Goal: Transaction & Acquisition: Book appointment/travel/reservation

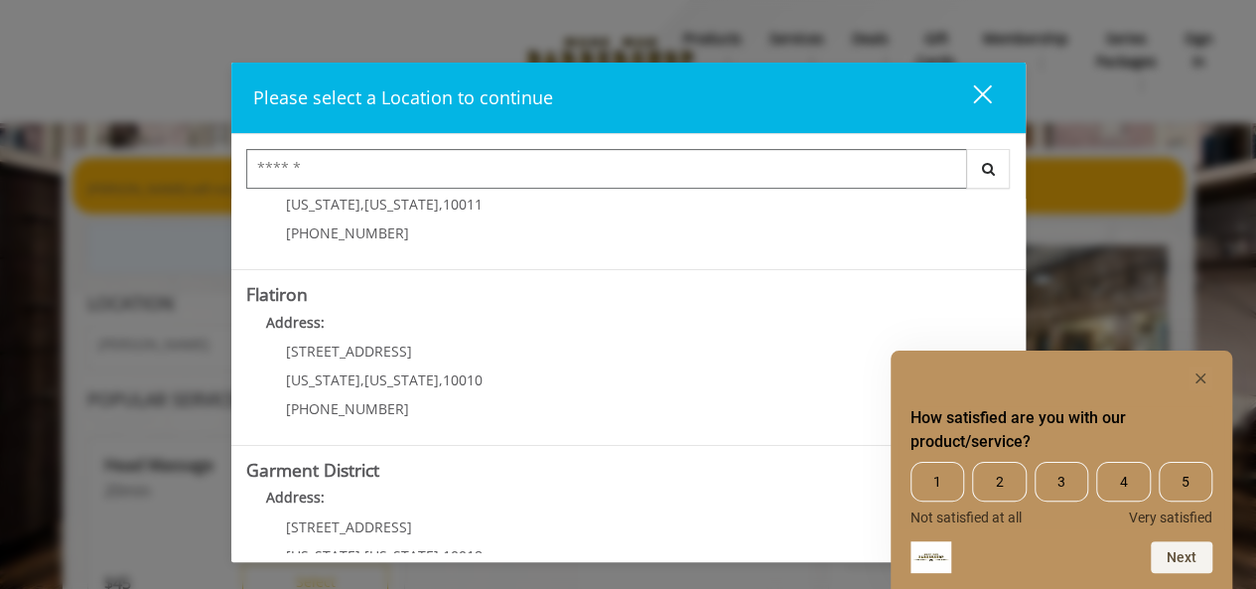
scroll to position [497, 0]
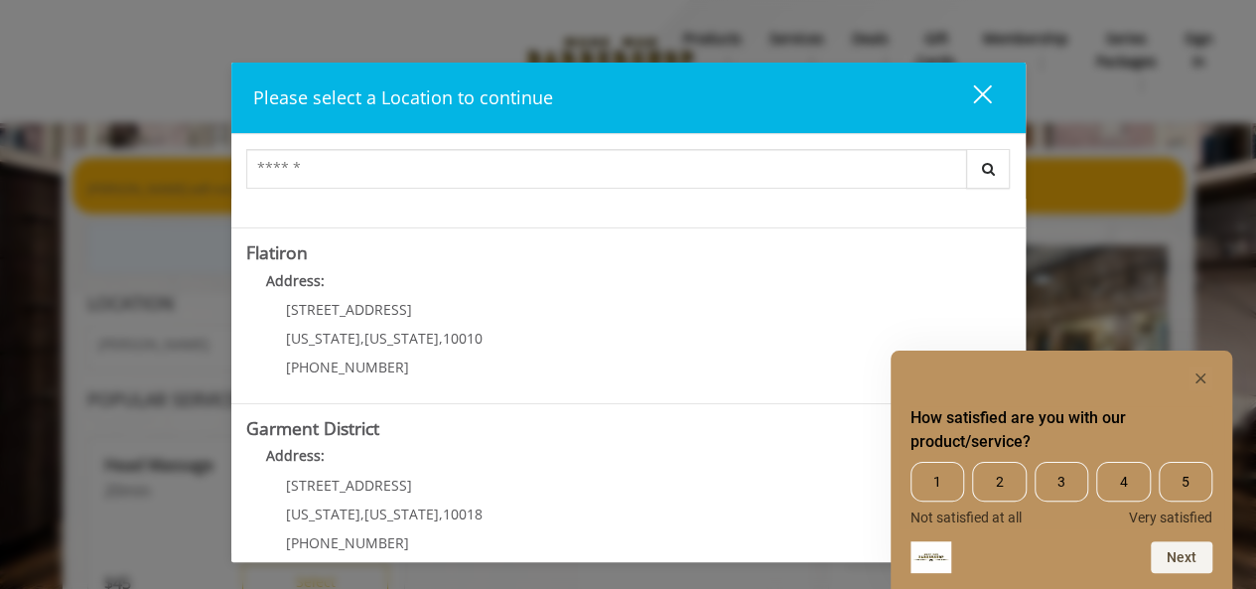
click at [476, 290] on "Address:" at bounding box center [628, 286] width 765 height 32
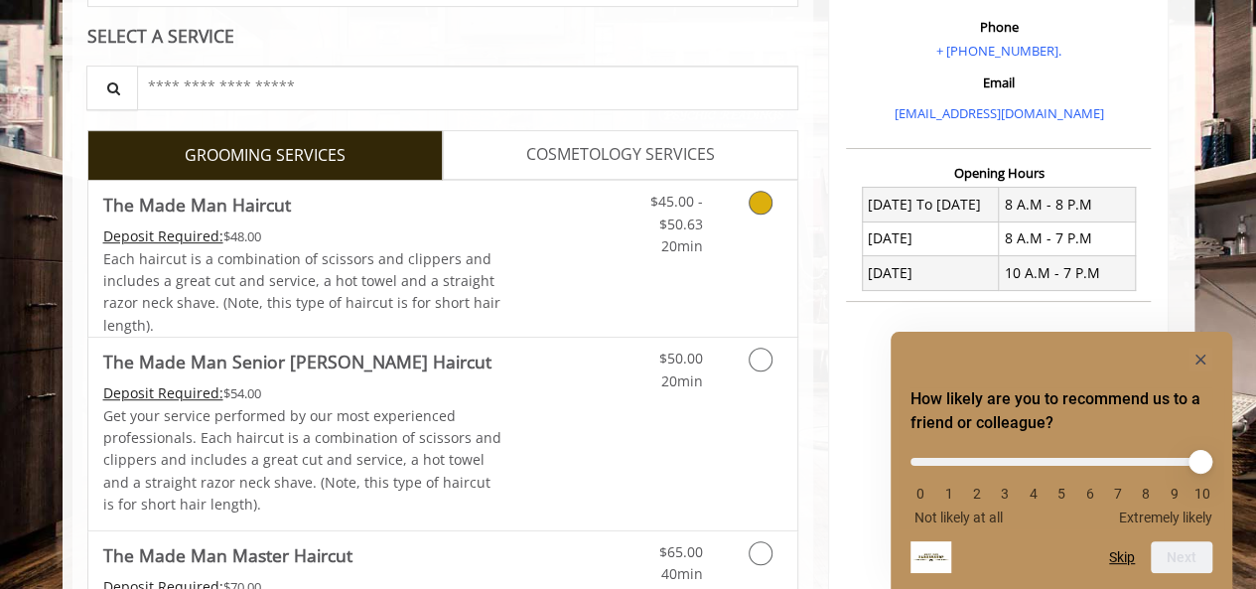
scroll to position [397, 0]
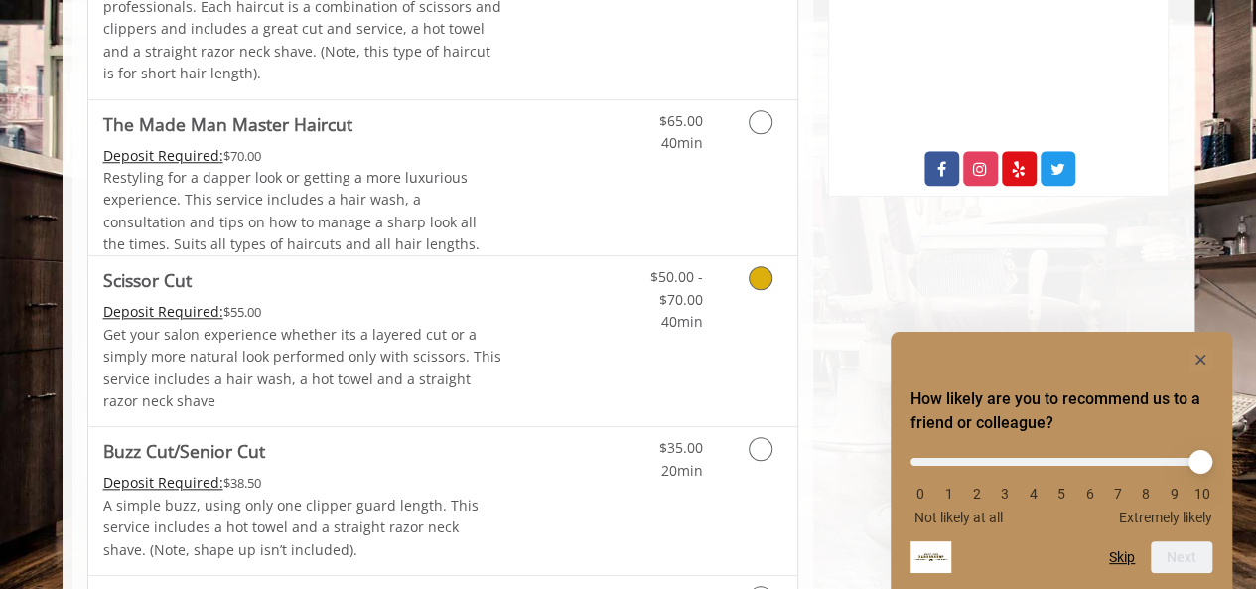
click at [542, 312] on link "Discounted Price" at bounding box center [561, 341] width 118 height 170
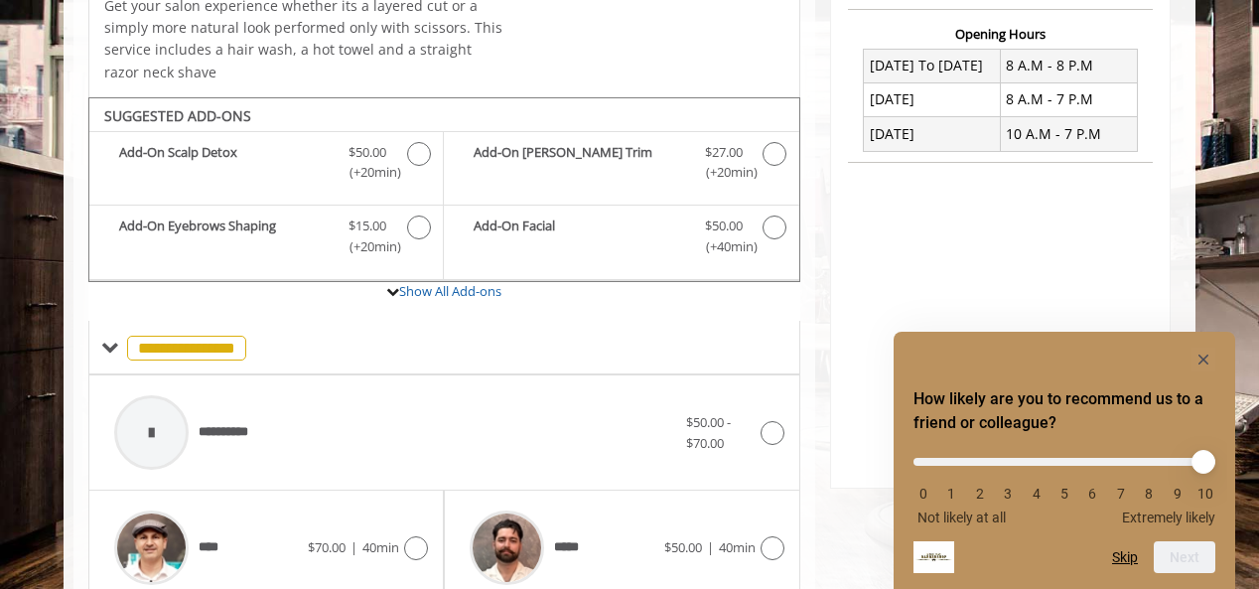
scroll to position [598, 0]
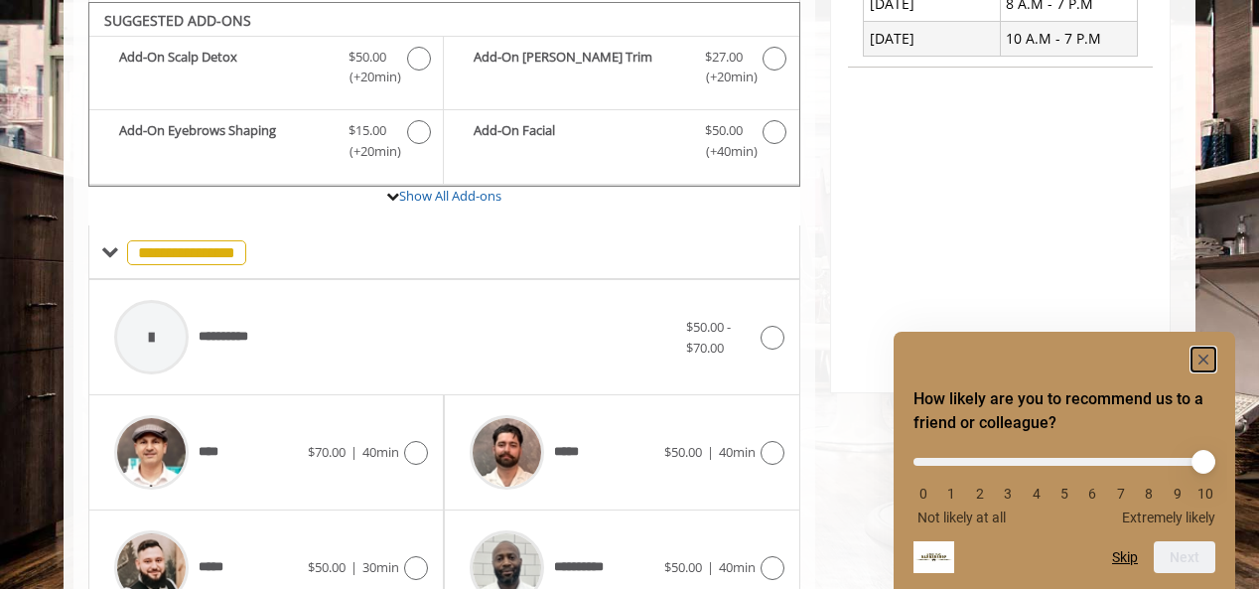
click at [1198, 357] on rect "Hide survey" at bounding box center [1204, 360] width 24 height 24
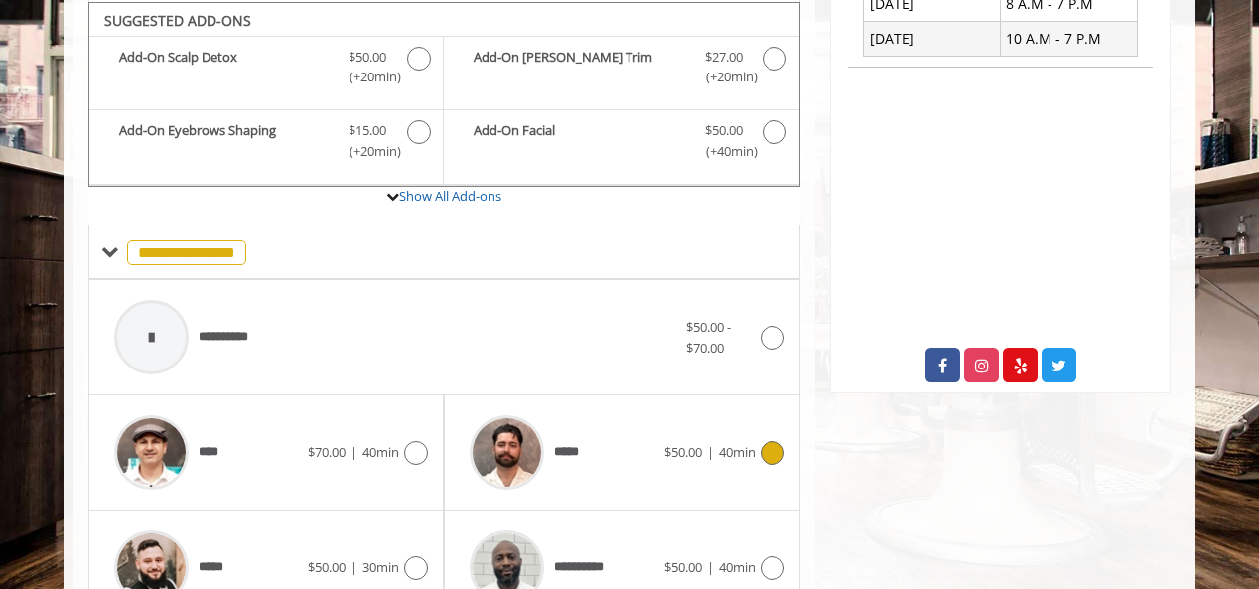
scroll to position [995, 0]
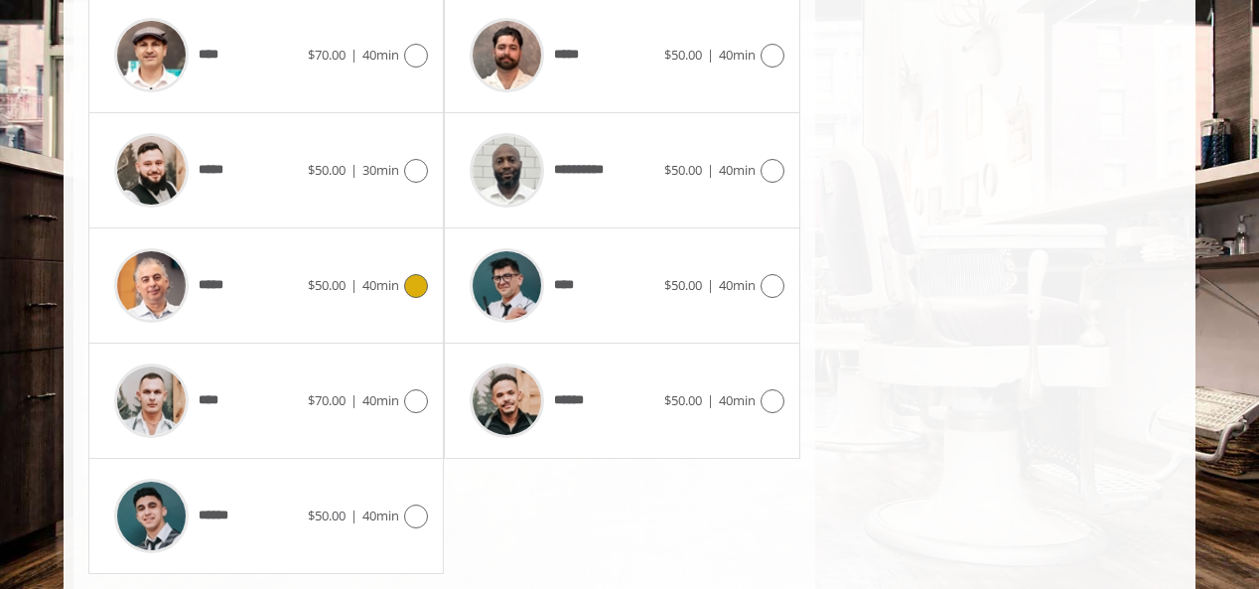
click at [334, 285] on span "$50.00" at bounding box center [327, 285] width 38 height 18
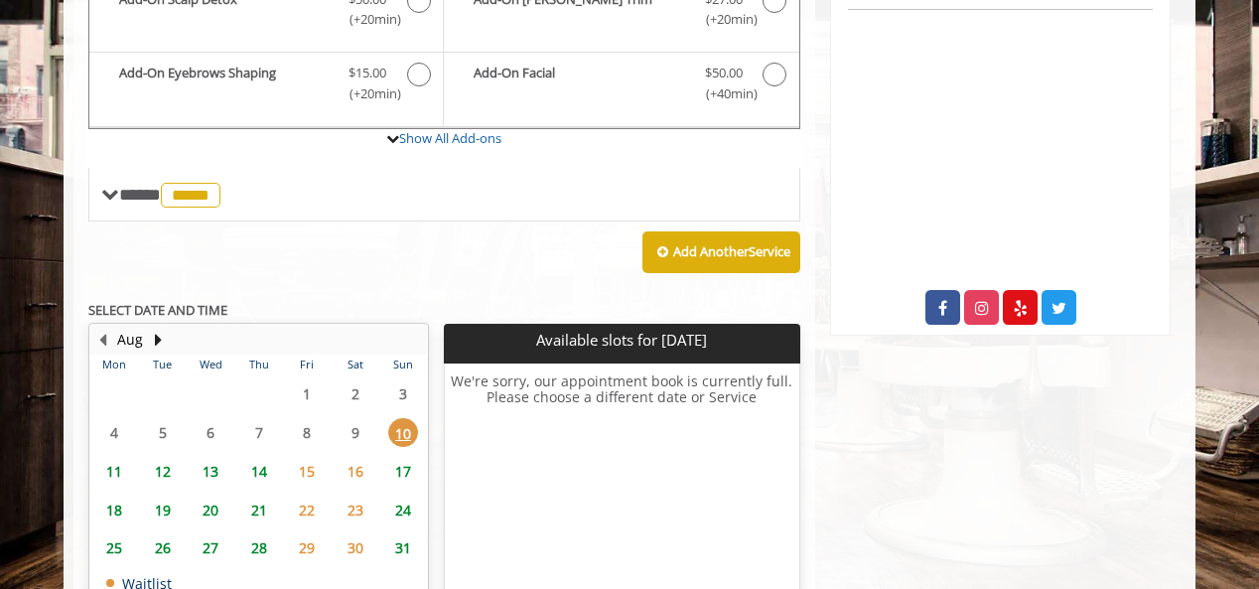
scroll to position [697, 0]
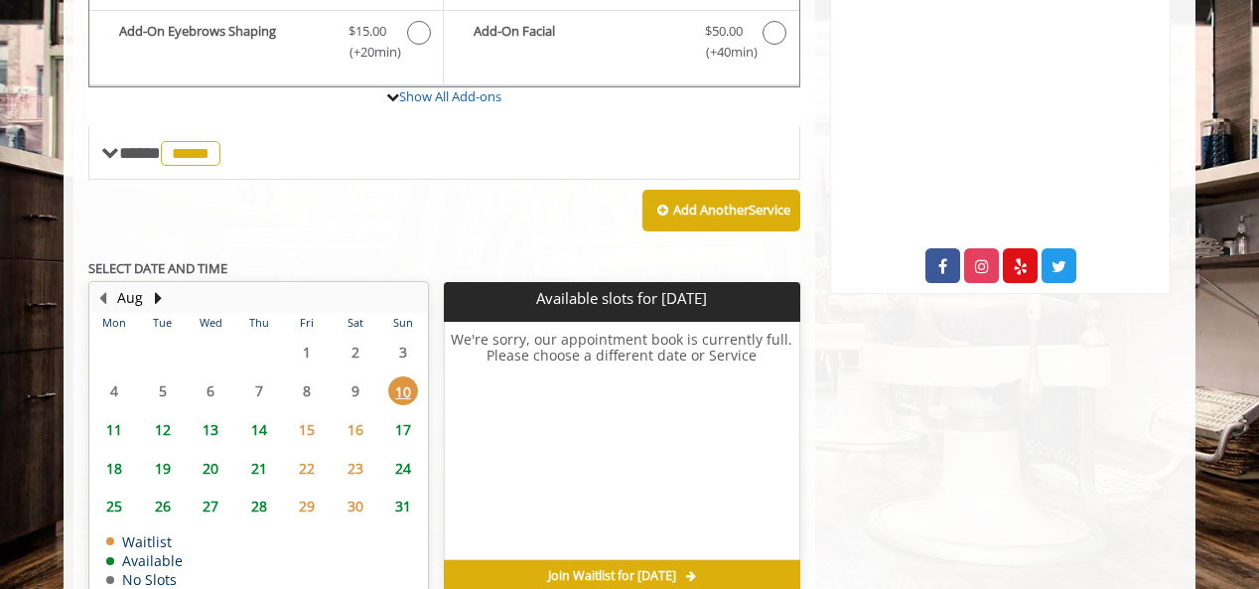
click at [112, 430] on span "11" at bounding box center [114, 429] width 30 height 29
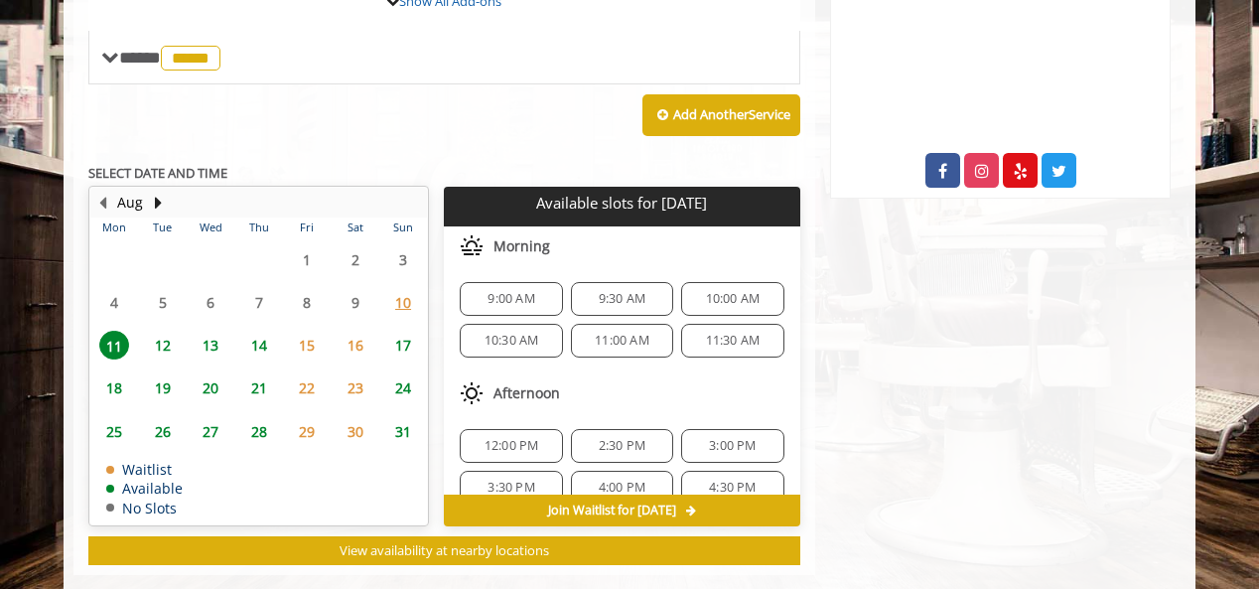
scroll to position [822, 0]
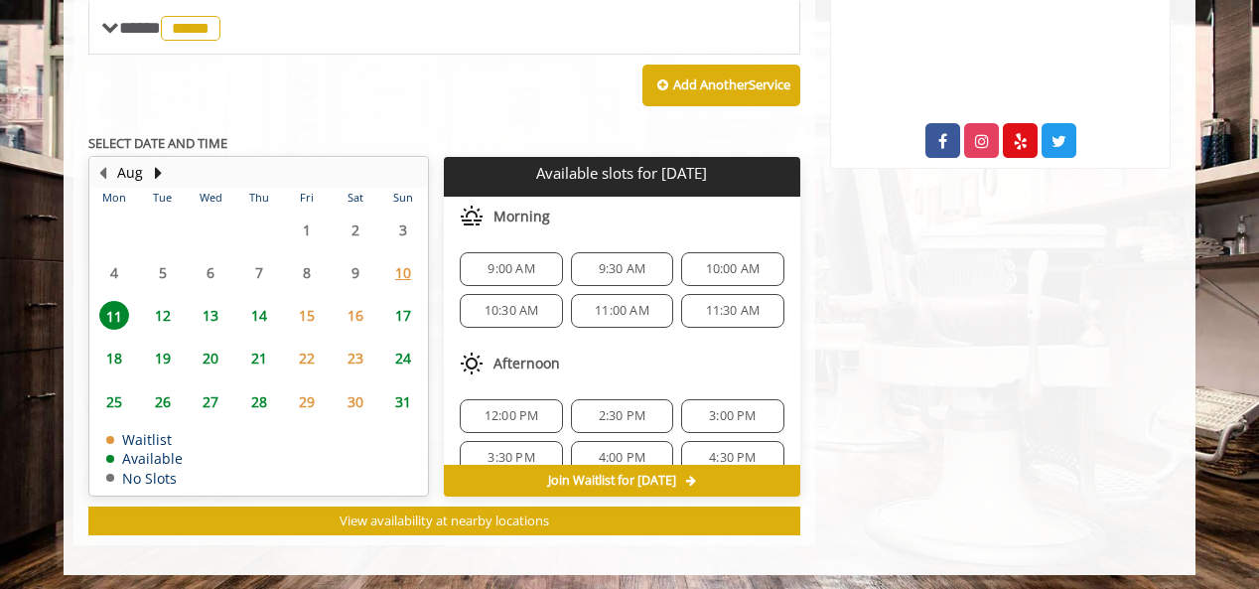
click at [176, 302] on span "12" at bounding box center [163, 315] width 30 height 29
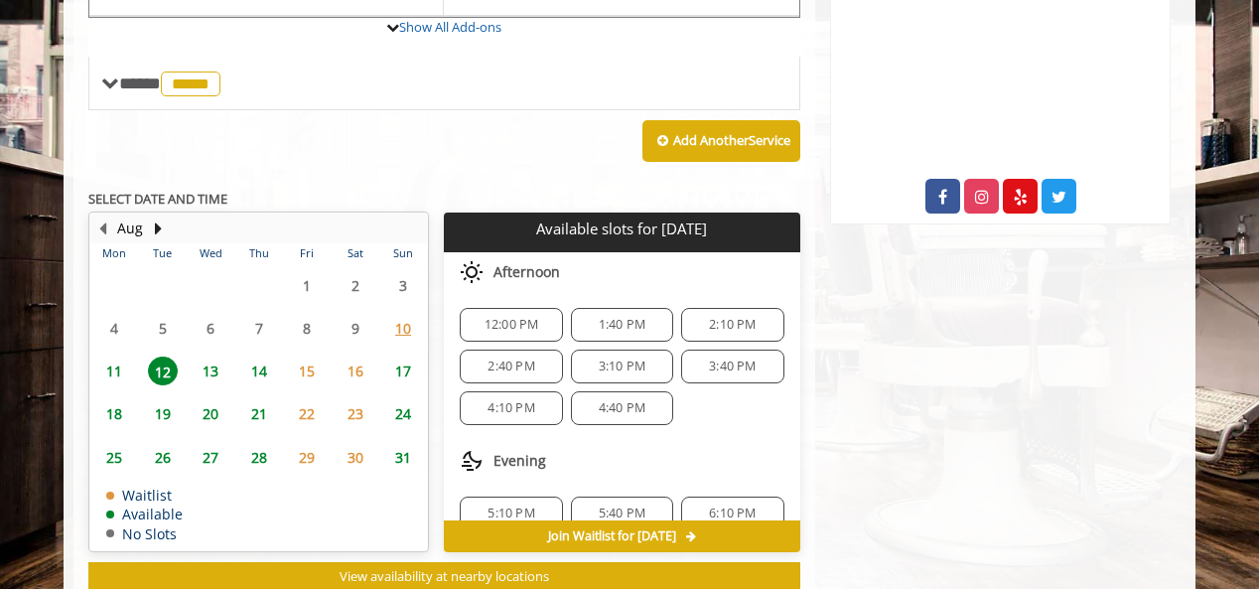
scroll to position [723, 0]
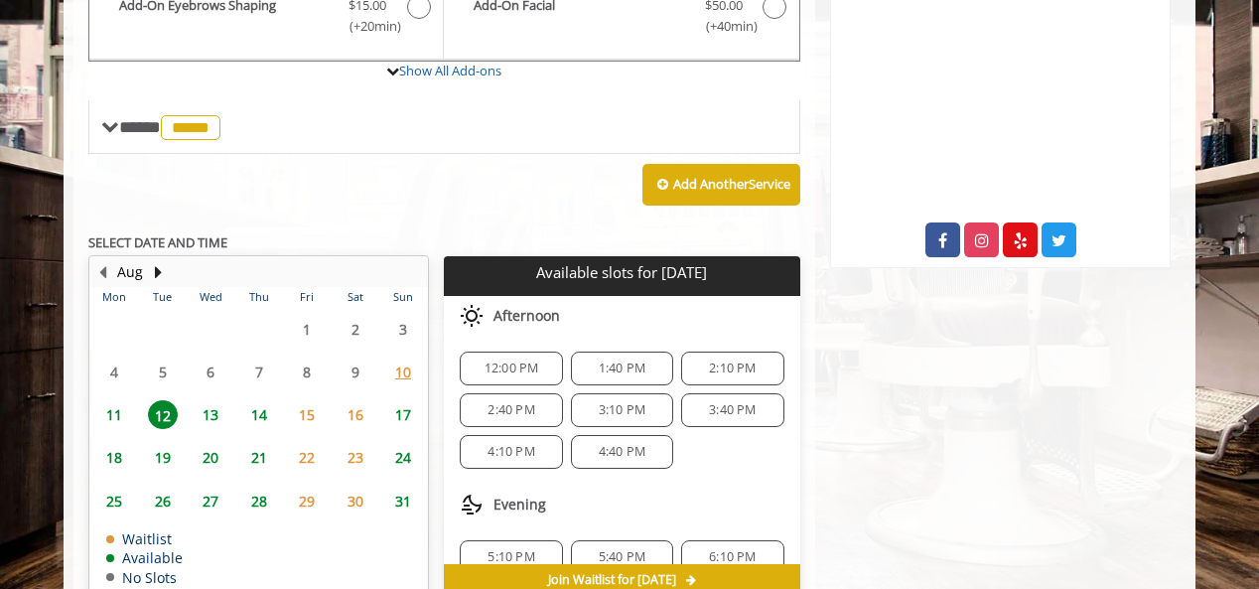
click at [109, 403] on span "11" at bounding box center [114, 414] width 30 height 29
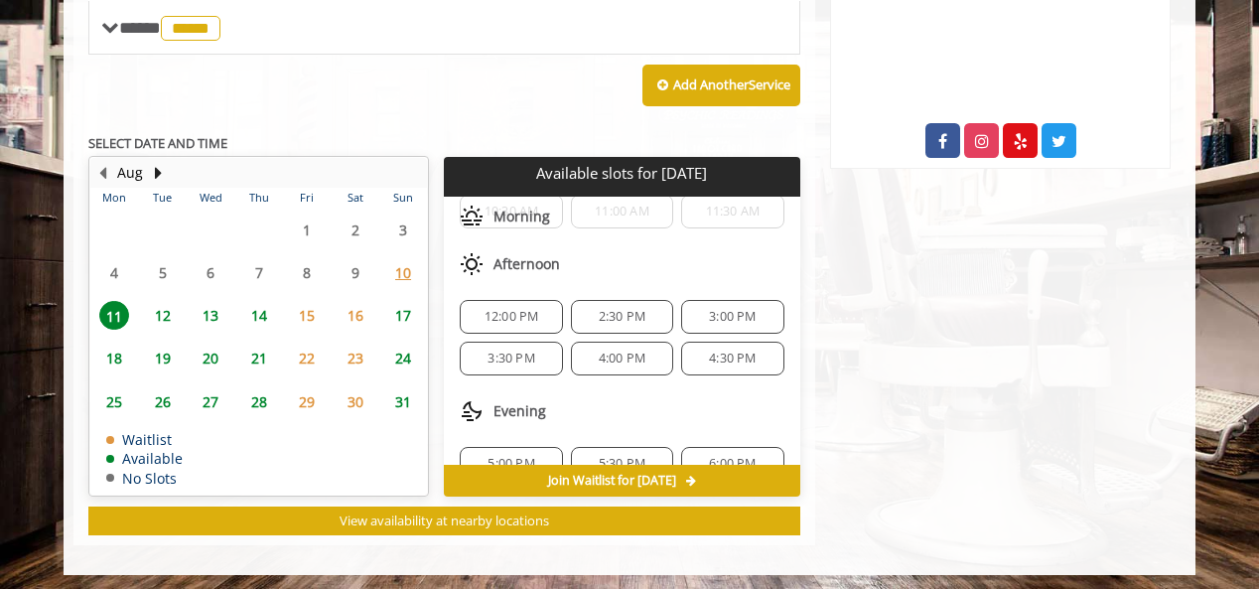
scroll to position [169, 0]
